Goal: Transaction & Acquisition: Purchase product/service

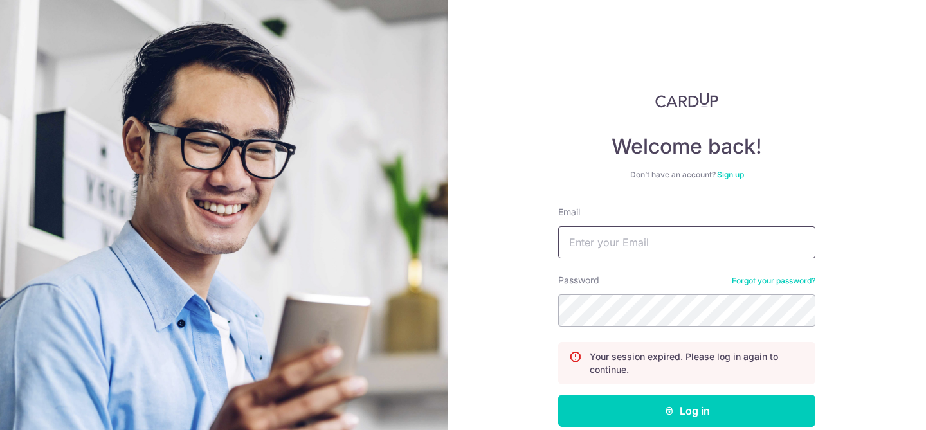
click at [657, 243] on input "Email" at bounding box center [686, 242] width 257 height 32
type input "[PERSON_NAME][EMAIL_ADDRESS][DOMAIN_NAME]"
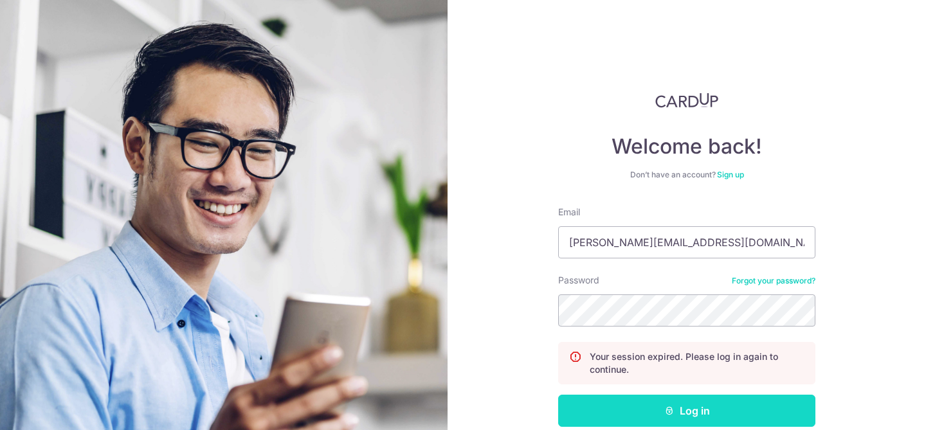
click at [664, 408] on icon "submit" at bounding box center [669, 411] width 10 height 10
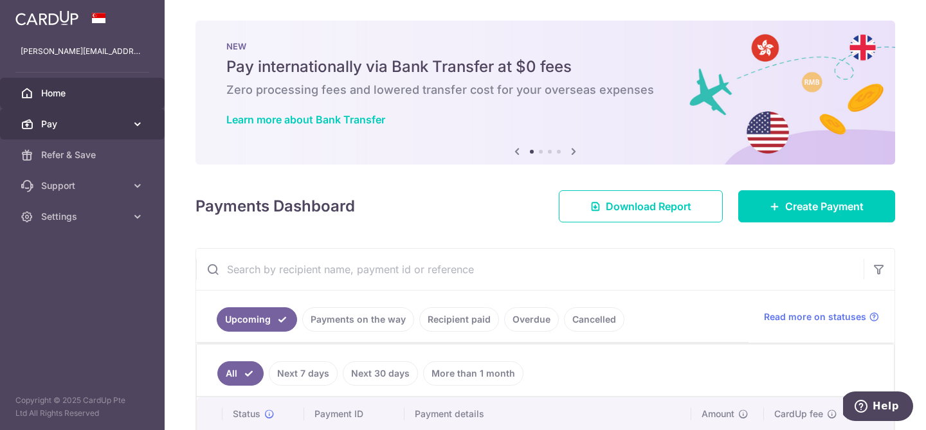
click at [44, 122] on span "Pay" at bounding box center [83, 124] width 85 height 13
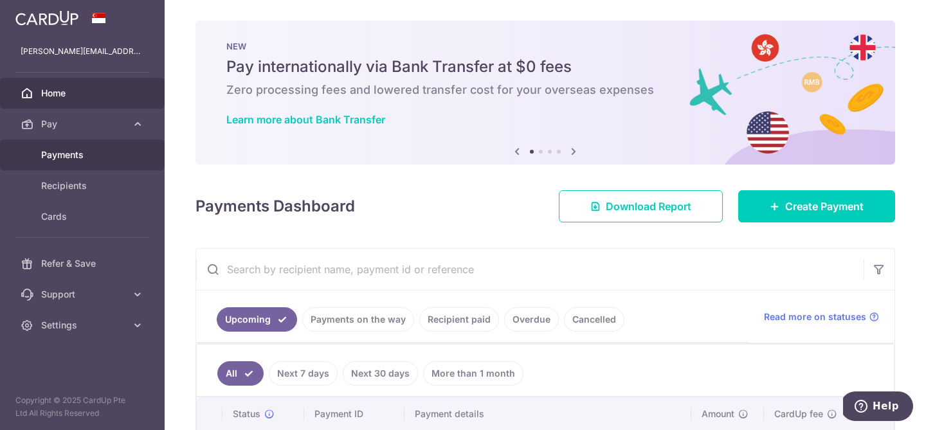
click at [52, 154] on span "Payments" at bounding box center [83, 155] width 85 height 13
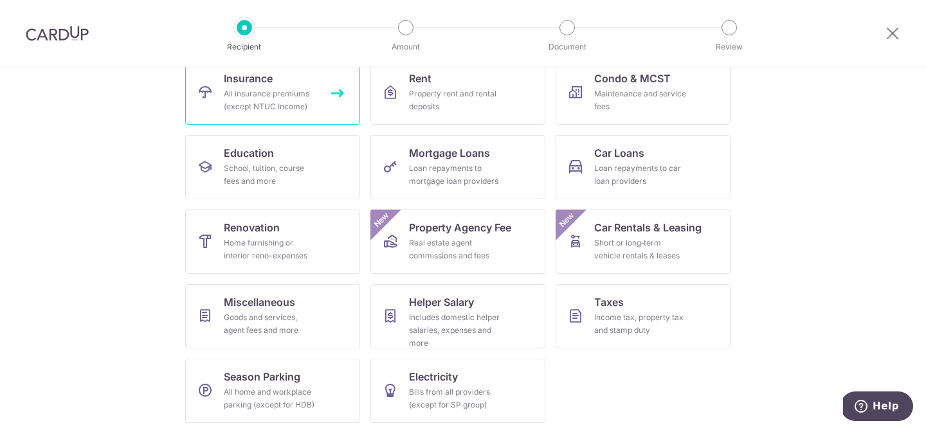
scroll to position [145, 0]
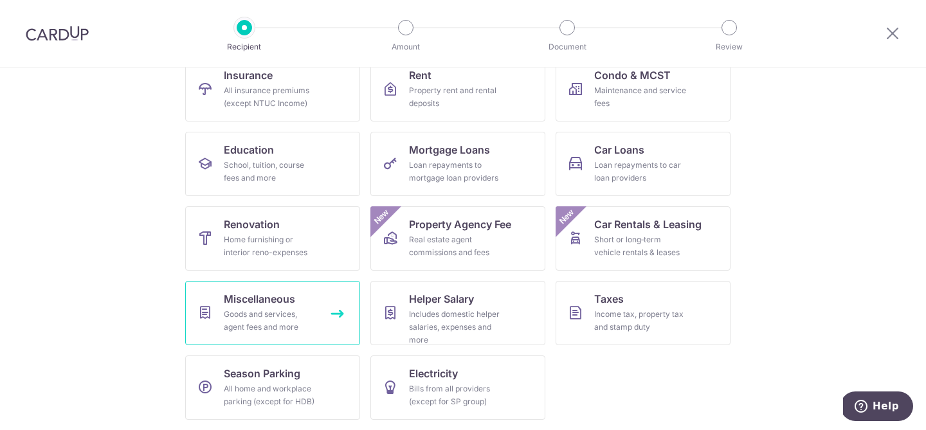
click at [248, 311] on div "Goods and services, agent fees and more" at bounding box center [270, 321] width 93 height 26
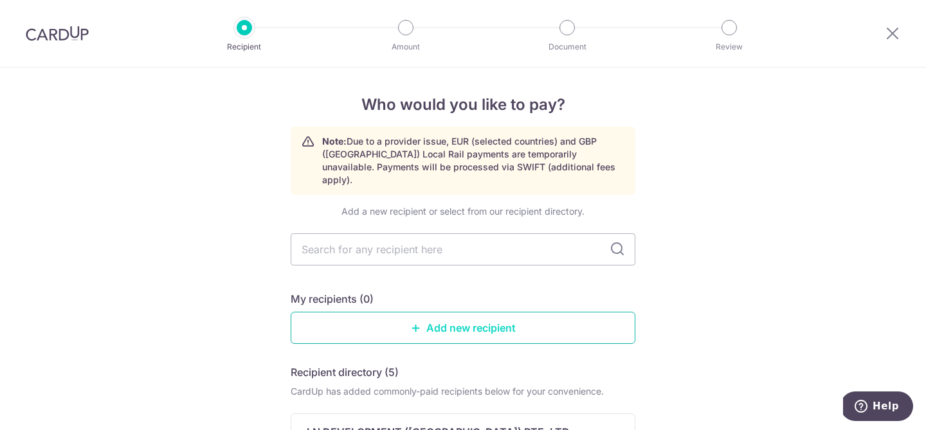
click at [421, 315] on link "Add new recipient" at bounding box center [463, 328] width 345 height 32
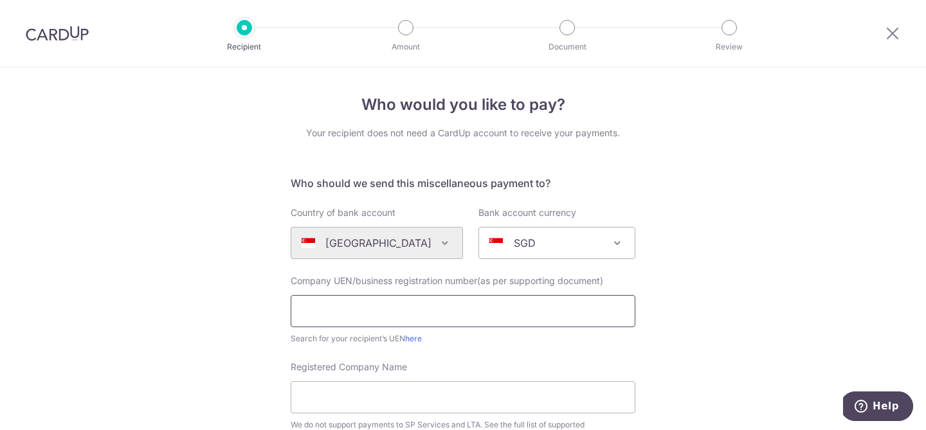
click at [464, 309] on input "text" at bounding box center [463, 311] width 345 height 32
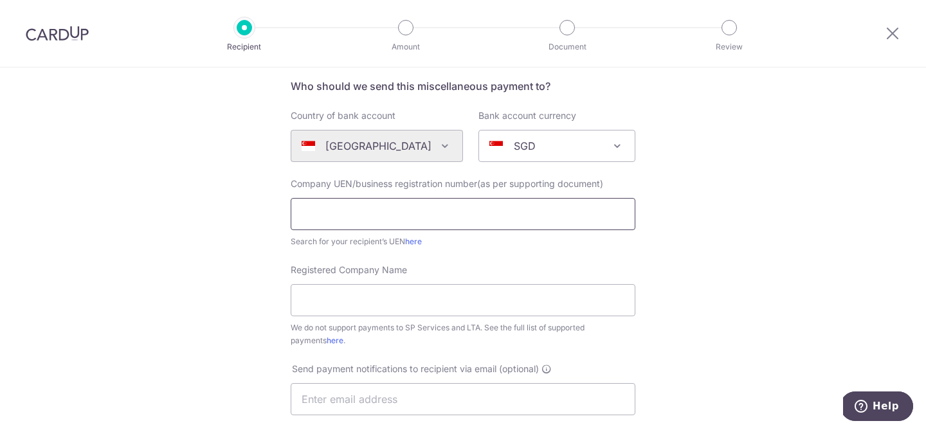
scroll to position [125, 0]
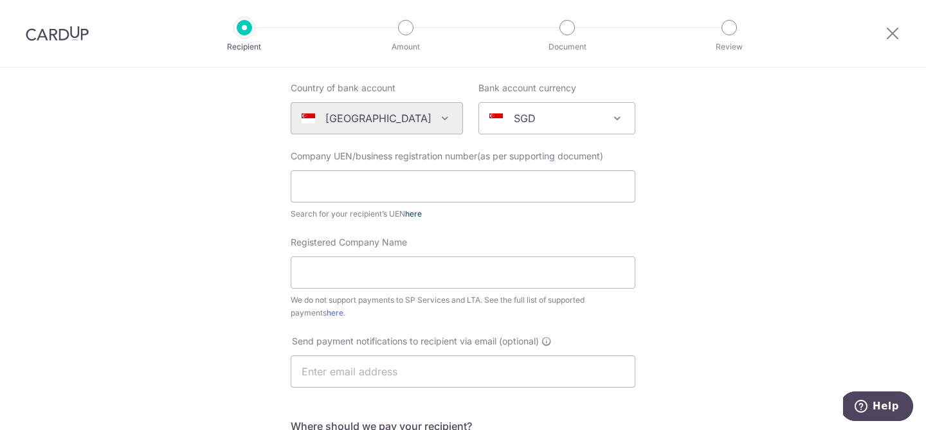
click at [414, 214] on link "here" at bounding box center [413, 214] width 17 height 10
click at [378, 174] on input "text" at bounding box center [463, 186] width 345 height 32
paste input "S62SS0001F"
type input "S62SS0001F"
click at [255, 230] on div "Who would you like to pay? Your recipient does not need a CardUp account to rec…" at bounding box center [463, 342] width 926 height 798
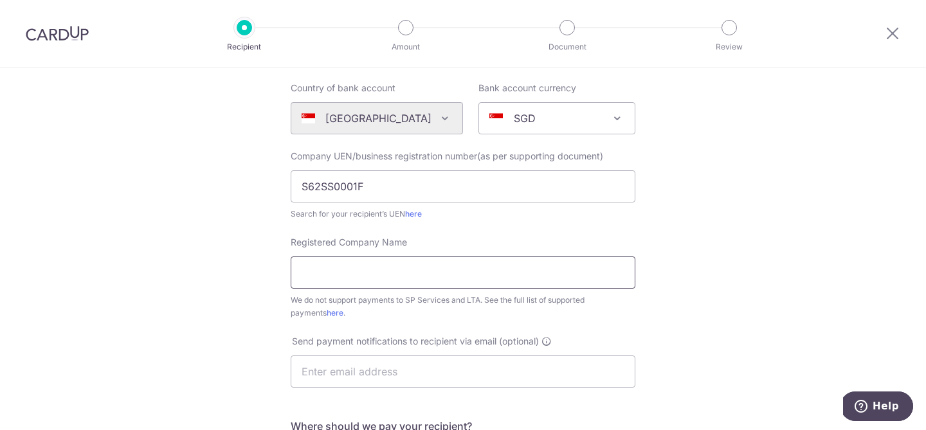
click at [363, 275] on input "Registered Company Name" at bounding box center [463, 273] width 345 height 32
click at [215, 273] on div "Who would you like to pay? Your recipient does not need a CardUp account to rec…" at bounding box center [463, 342] width 926 height 798
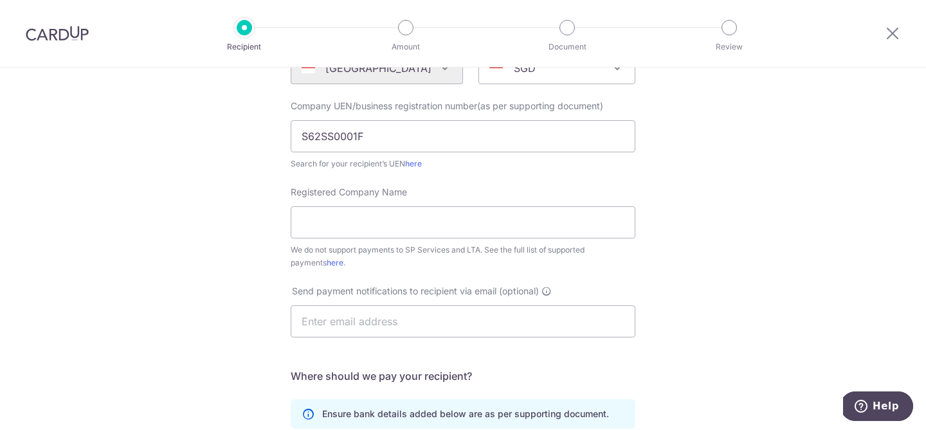
scroll to position [185, 0]
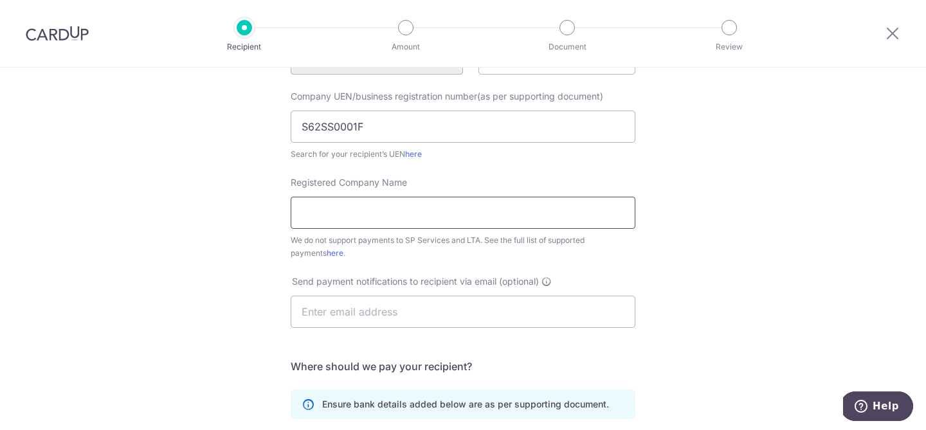
click at [360, 216] on input "Registered Company Name" at bounding box center [463, 213] width 345 height 32
paste input "HOLLANDSE CLUB"
type input "HOLLANDSE CLUB"
click at [223, 226] on div "Who would you like to pay? Your recipient does not need a CardUp account to rec…" at bounding box center [463, 282] width 926 height 798
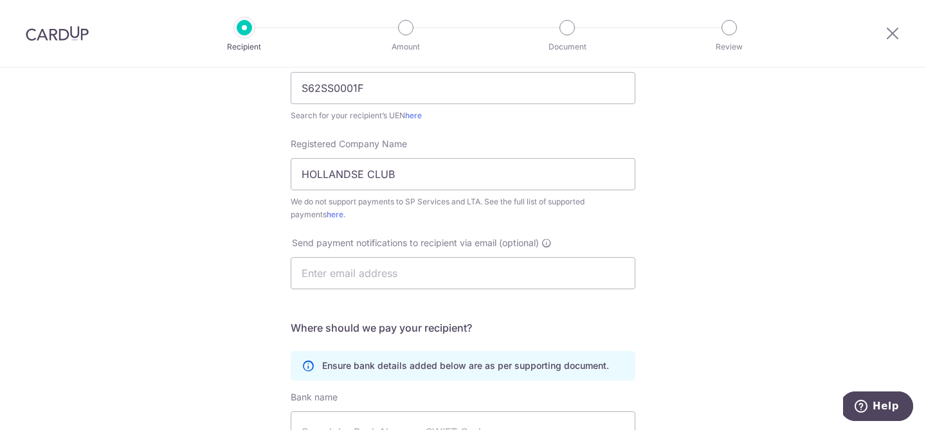
scroll to position [243, 0]
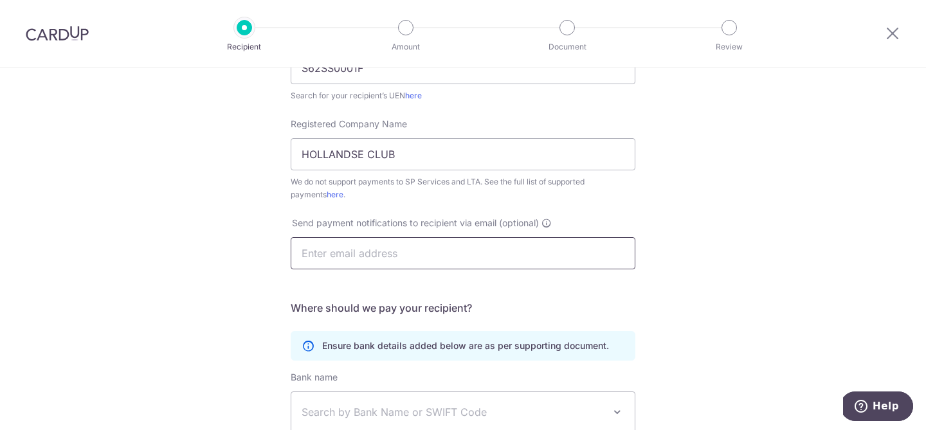
click at [336, 257] on input "text" at bounding box center [463, 253] width 345 height 32
type input "s"
paste input "saraa@hollandseclub.org.sg"
type input "saraa@hollandseclub.org.sg"
click at [197, 254] on div "Who would you like to pay? Your recipient does not need a CardUp account to rec…" at bounding box center [463, 223] width 926 height 798
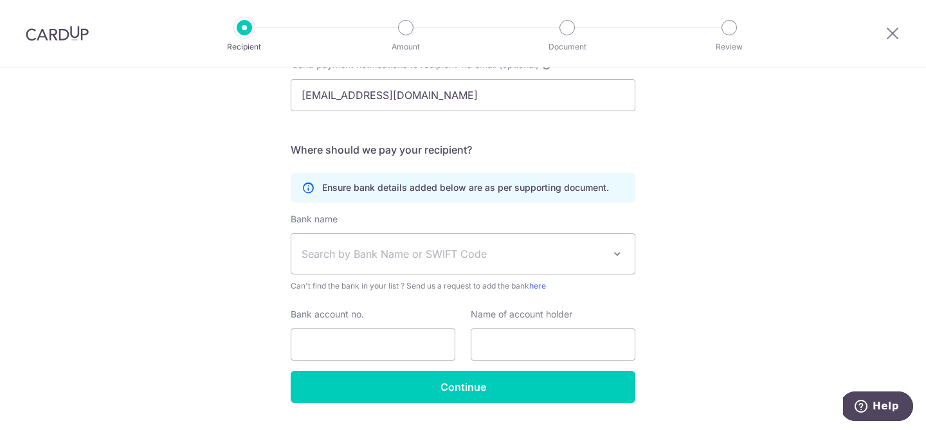
scroll to position [418, 0]
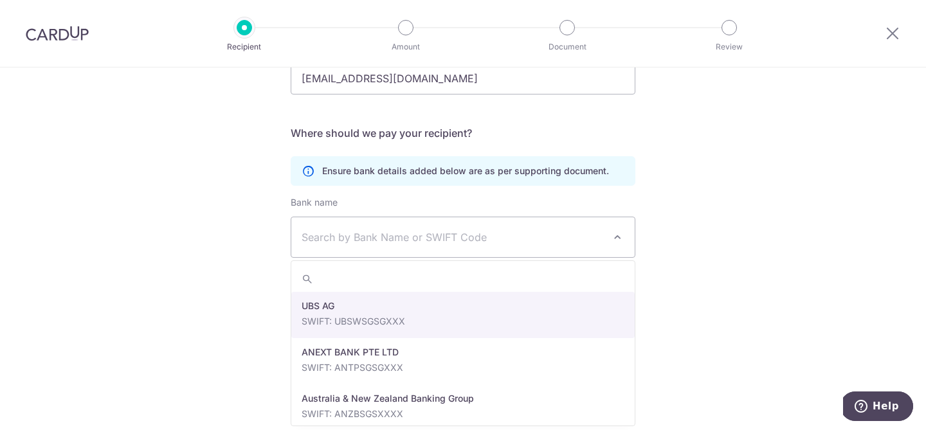
click at [394, 243] on span "Search by Bank Name or SWIFT Code" at bounding box center [453, 237] width 302 height 15
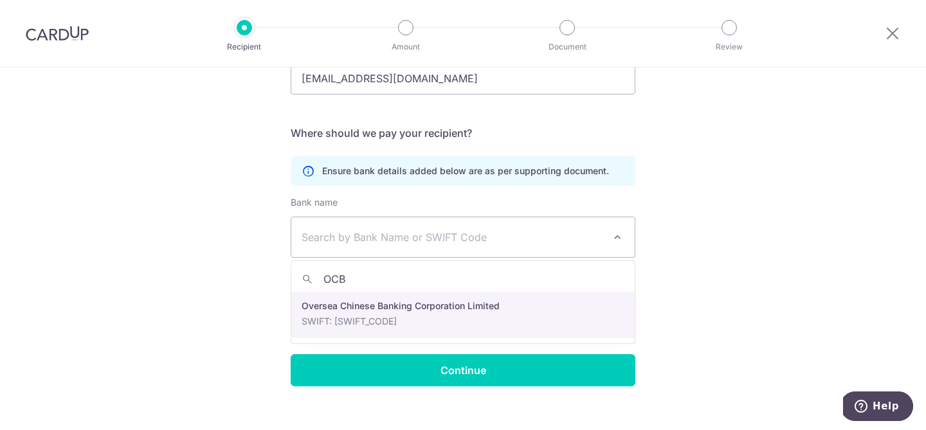
type input "OCB"
select select "12"
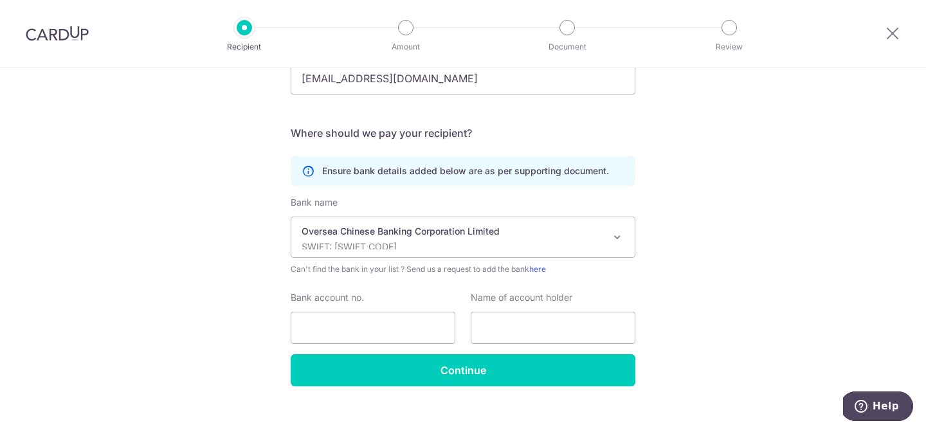
scroll to position [435, 0]
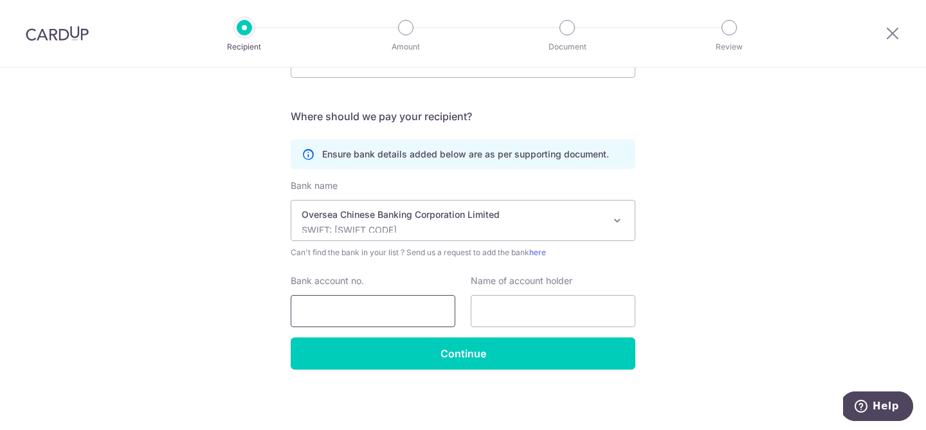
click at [320, 309] on input "Bank account no." at bounding box center [373, 311] width 165 height 32
paste input "666320452001"
type input "666320452001"
click at [509, 315] on input "text" at bounding box center [553, 311] width 165 height 32
paste input "HOLLANDSE CLUB"
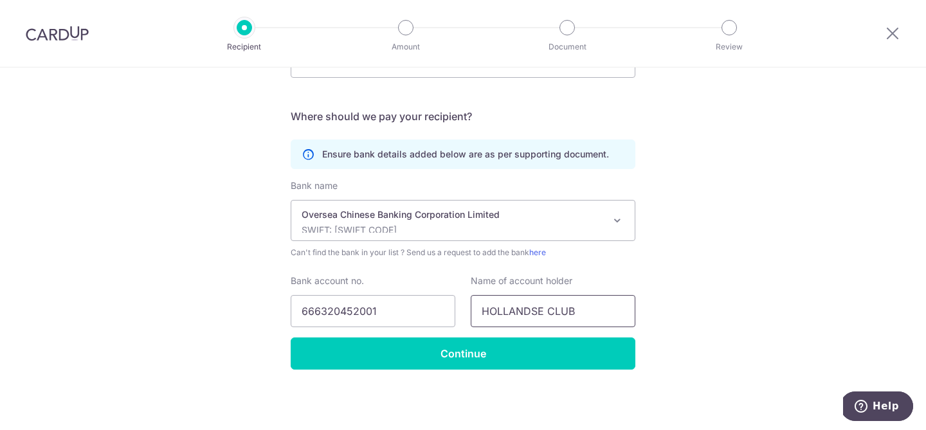
type input "HOLLANDSE CLUB"
click at [238, 279] on div "Who would you like to pay? Your recipient does not need a CardUp account to rec…" at bounding box center [463, 32] width 926 height 798
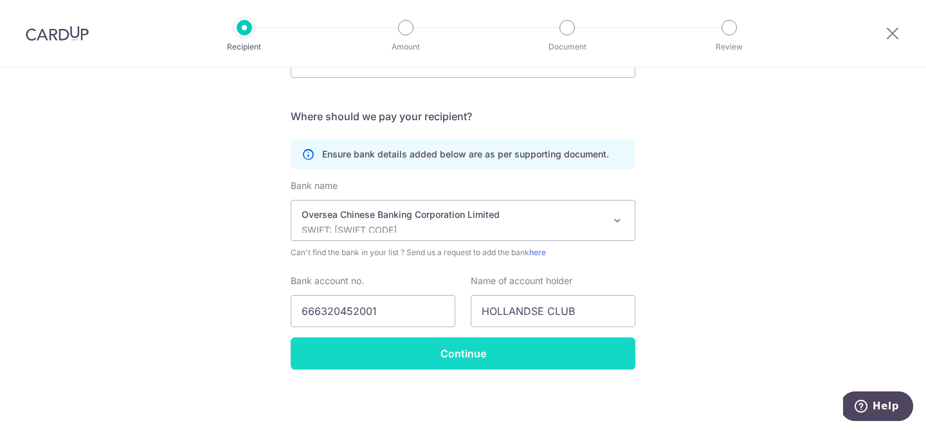
click at [461, 360] on input "Continue" at bounding box center [463, 354] width 345 height 32
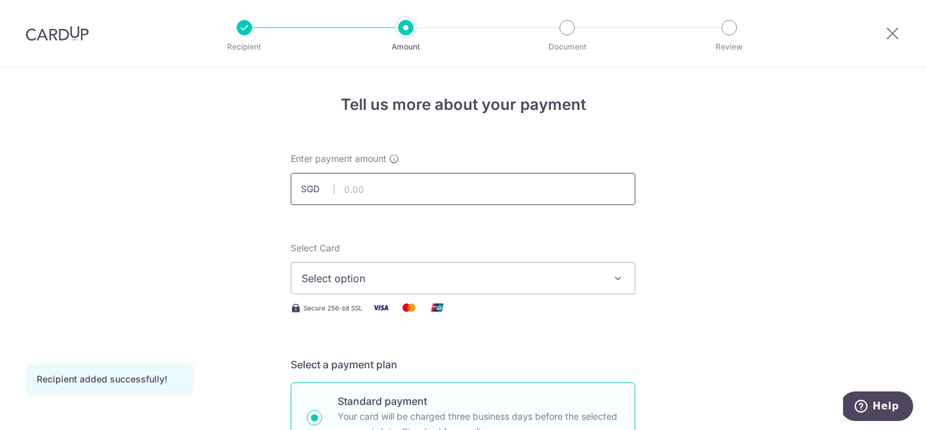
click at [401, 190] on input "text" at bounding box center [463, 189] width 345 height 32
type input "885.08"
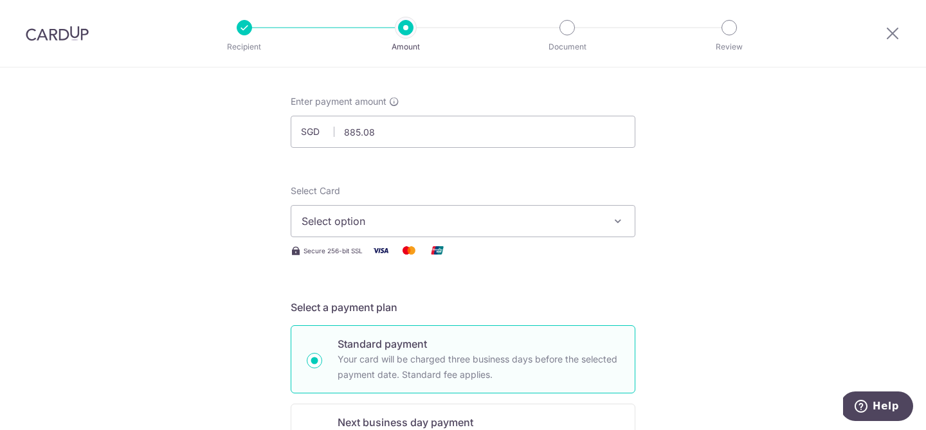
scroll to position [62, 0]
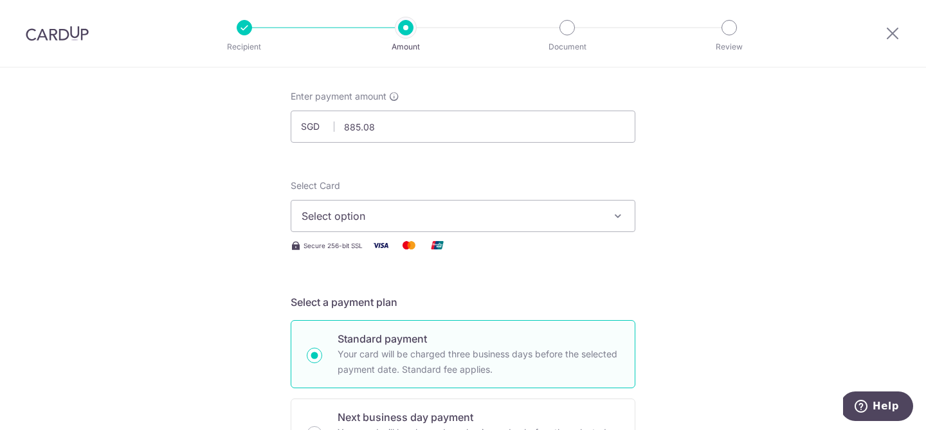
click at [327, 223] on span "Select option" at bounding box center [452, 215] width 300 height 15
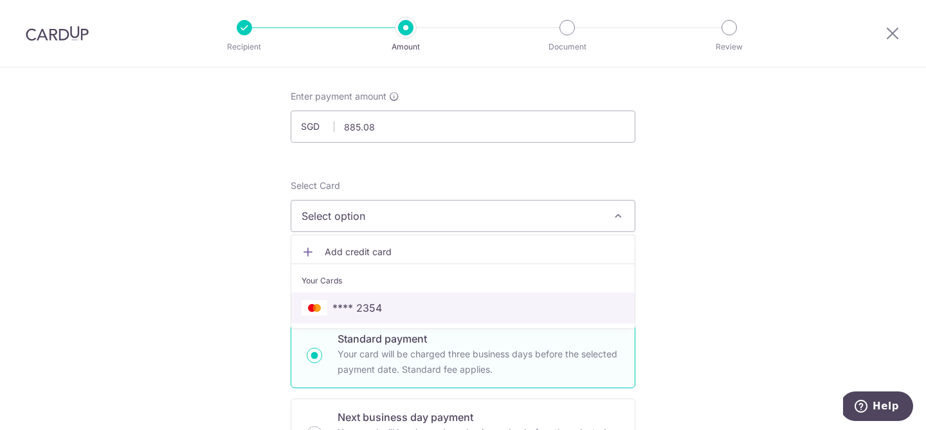
click at [379, 314] on span "**** 2354" at bounding box center [358, 307] width 50 height 15
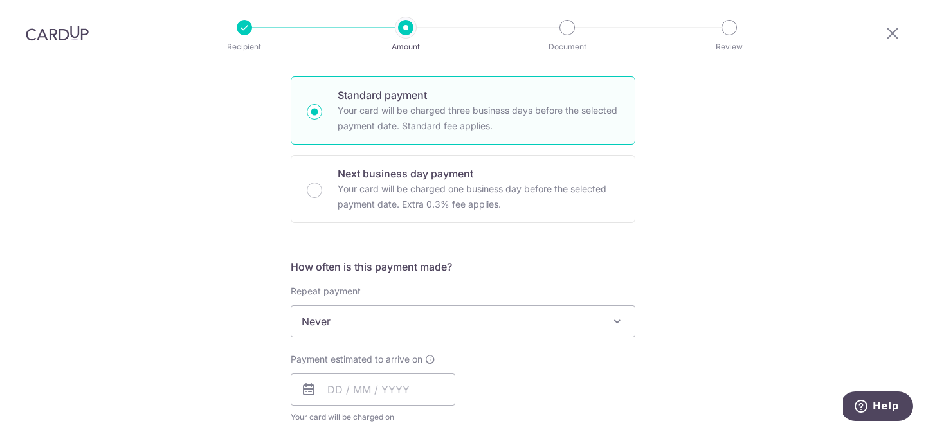
scroll to position [317, 0]
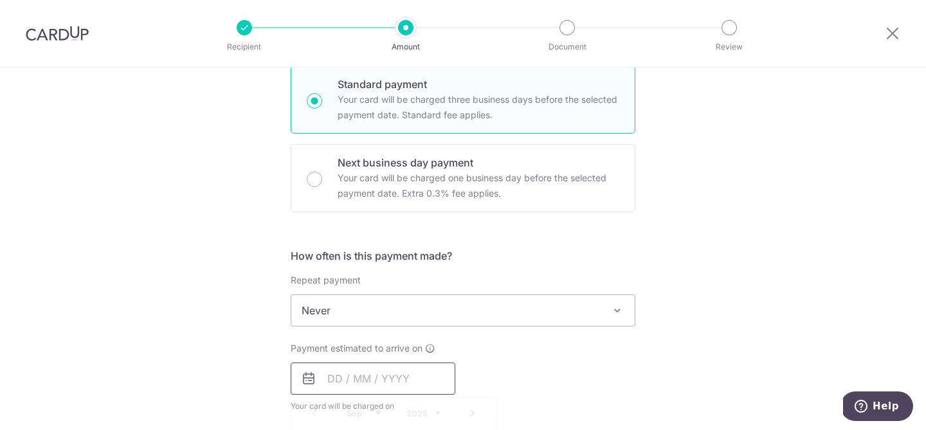
click at [361, 383] on input "text" at bounding box center [373, 379] width 165 height 32
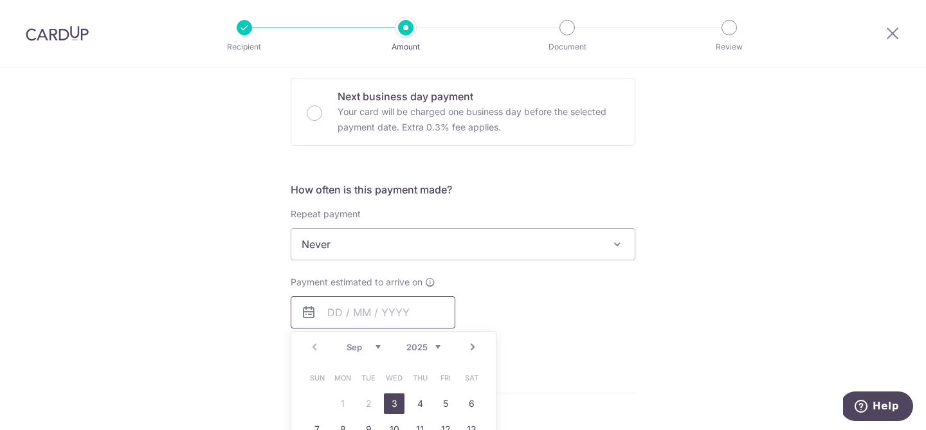
scroll to position [434, 0]
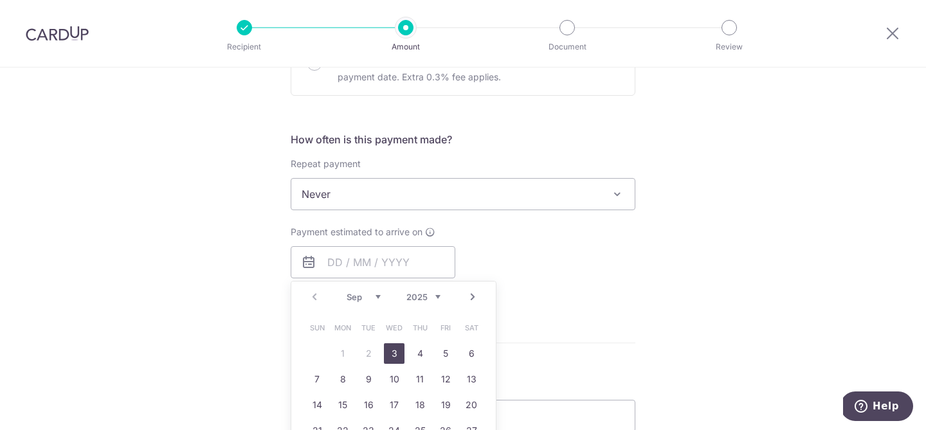
click at [223, 373] on div "Tell us more about your payment Enter payment amount SGD 885.08 885.08 Recipien…" at bounding box center [463, 216] width 926 height 1164
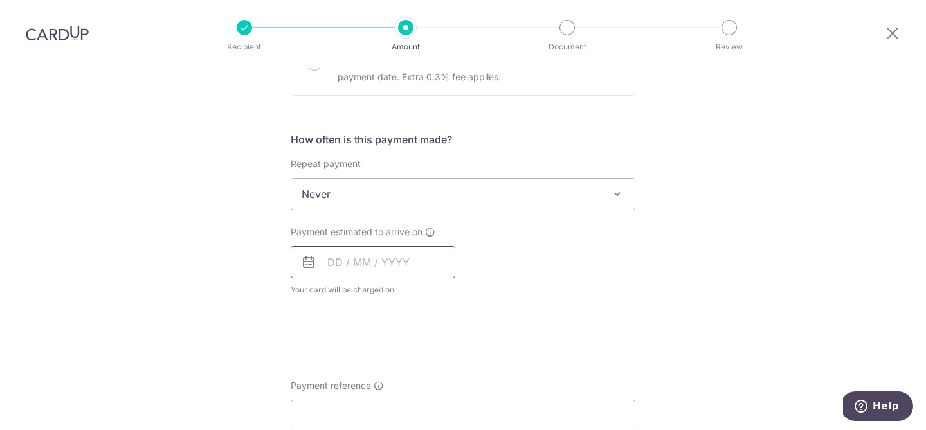
click at [366, 268] on input "text" at bounding box center [373, 262] width 165 height 32
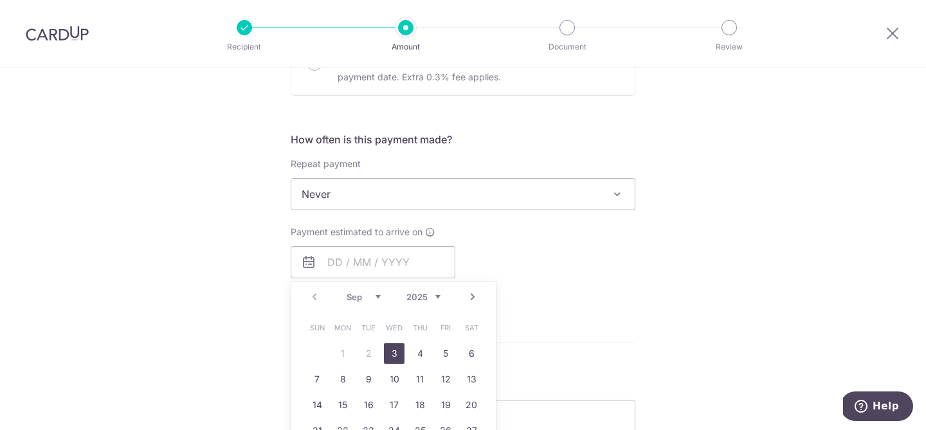
click at [389, 354] on link "3" at bounding box center [394, 353] width 21 height 21
type input "[DATE]"
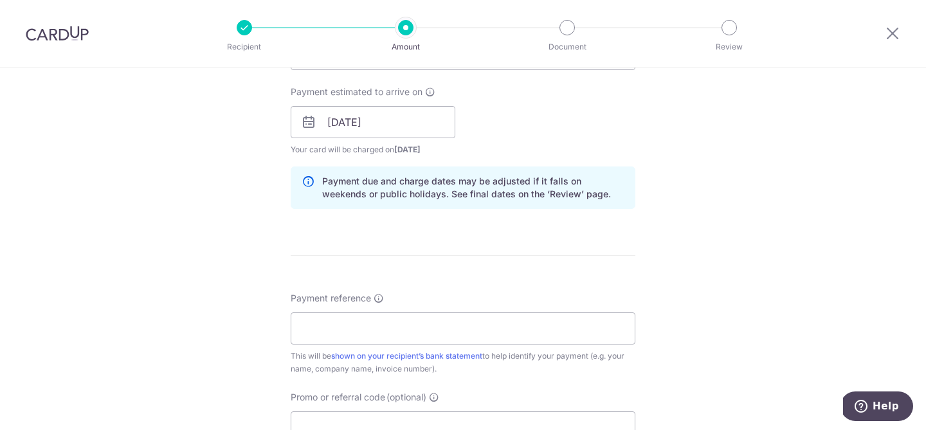
scroll to position [578, 0]
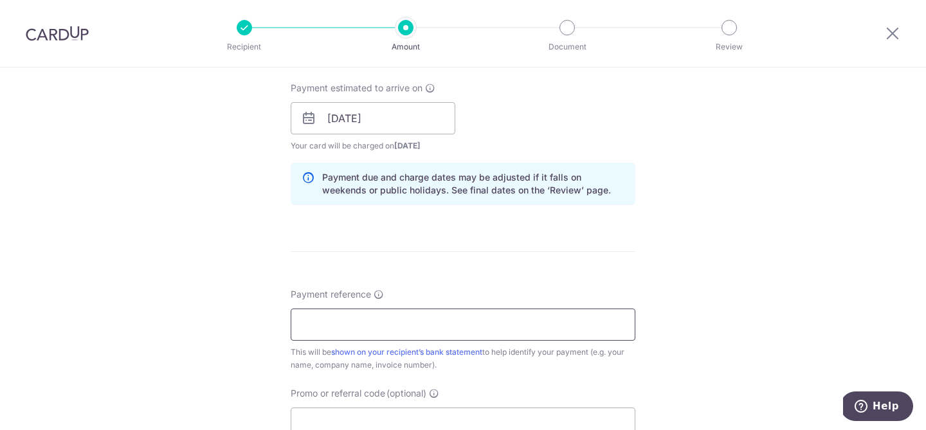
click at [321, 320] on input "Payment reference" at bounding box center [463, 325] width 345 height 32
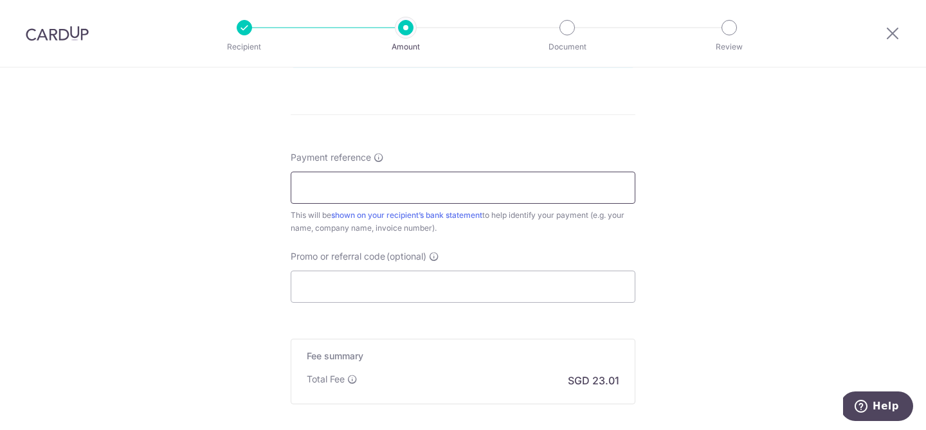
scroll to position [716, 0]
click at [452, 293] on input "Promo or referral code (optional)" at bounding box center [463, 286] width 345 height 32
click at [426, 185] on input "Payment reference" at bounding box center [463, 186] width 345 height 32
paste input "SD250082"
type input "SD250082"
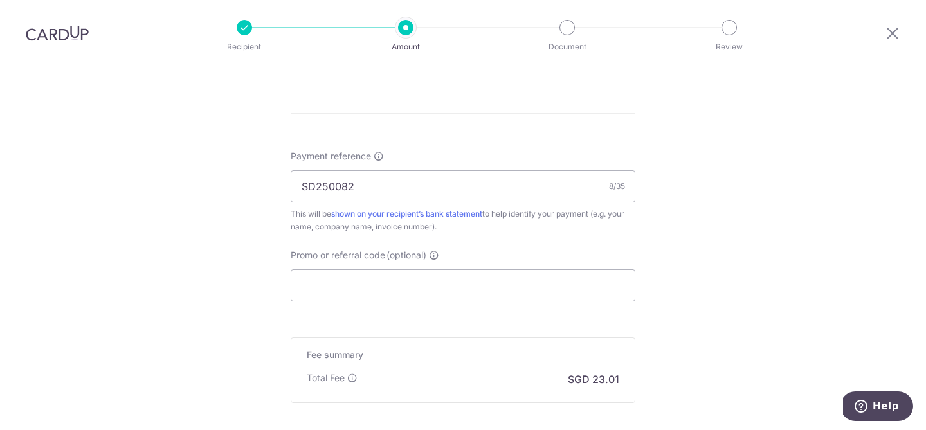
click at [434, 279] on input "Promo or referral code (optional)" at bounding box center [463, 286] width 345 height 32
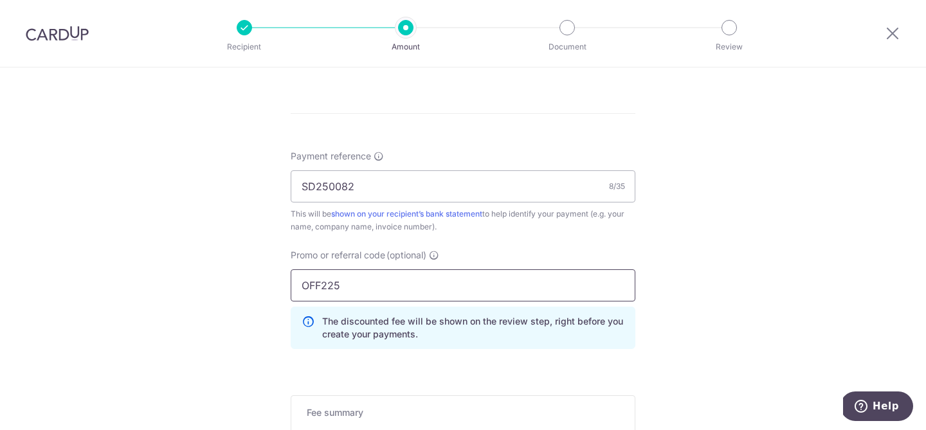
type input "OFF225"
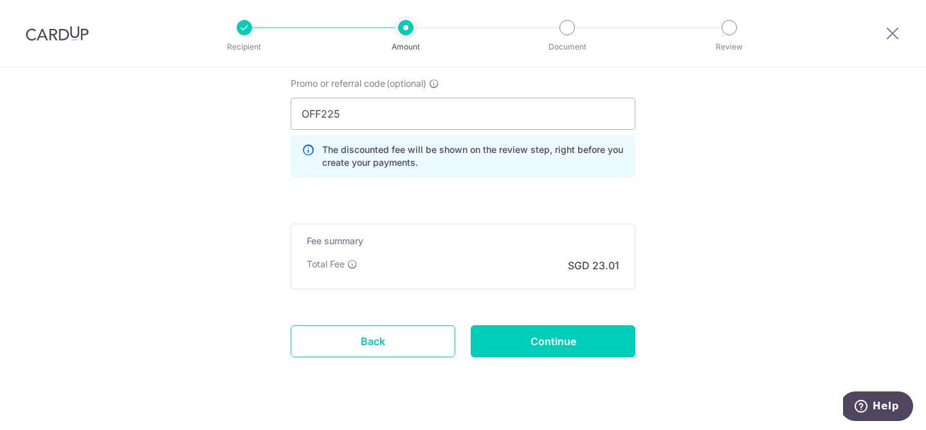
scroll to position [911, 0]
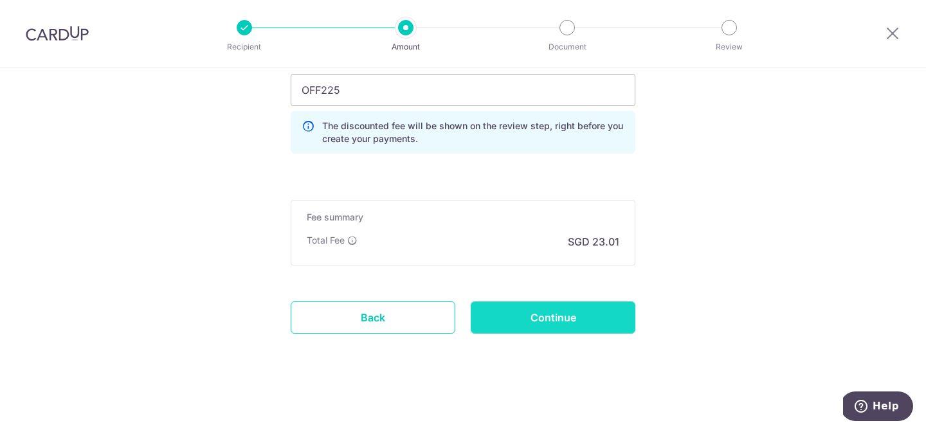
click at [531, 330] on input "Continue" at bounding box center [553, 318] width 165 height 32
type input "Create Schedule"
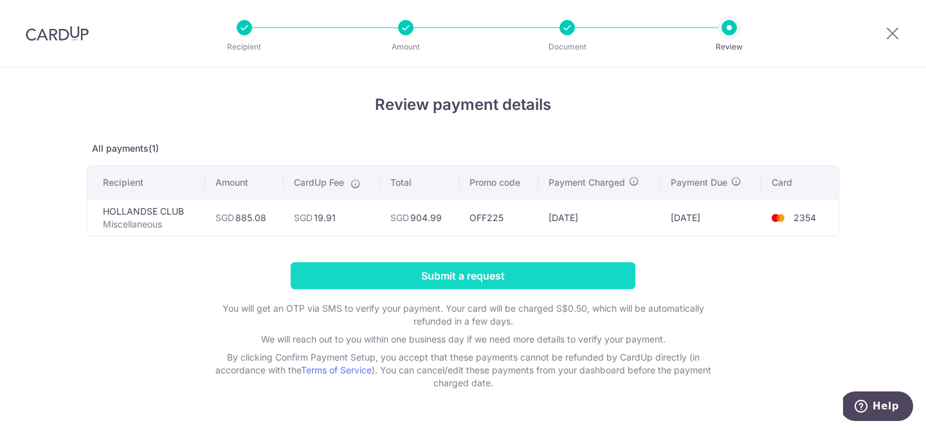
click at [432, 277] on input "Submit a request" at bounding box center [463, 275] width 345 height 27
